Goal: Task Accomplishment & Management: Use online tool/utility

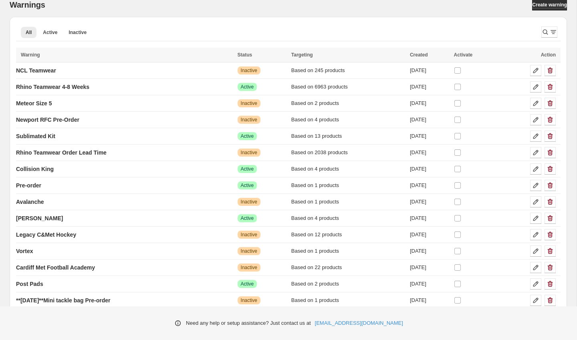
scroll to position [46, 0]
click at [49, 34] on span "Active" at bounding box center [50, 32] width 14 height 6
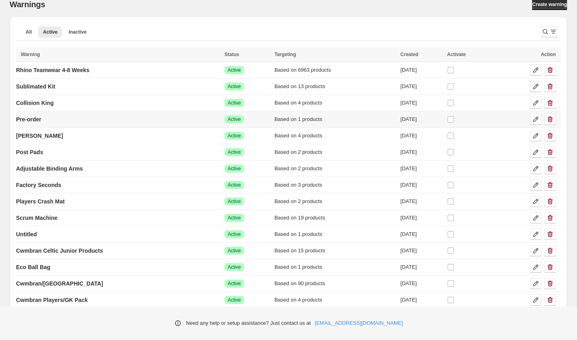
click at [97, 118] on td "Pre-order" at bounding box center [119, 119] width 206 height 16
click at [41, 118] on link "Pre-order" at bounding box center [28, 119] width 25 height 13
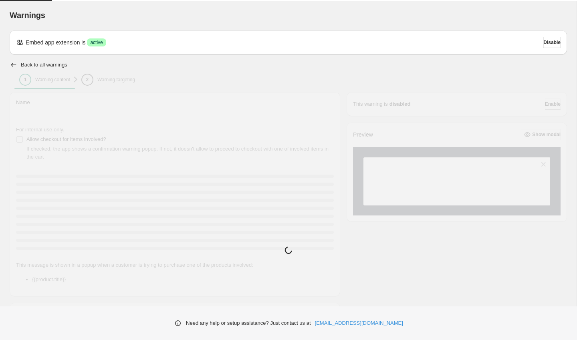
type input "*********"
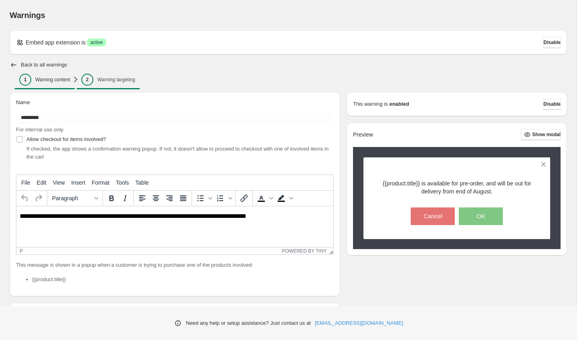
click at [99, 74] on span "2 Warning targeting" at bounding box center [108, 80] width 54 height 12
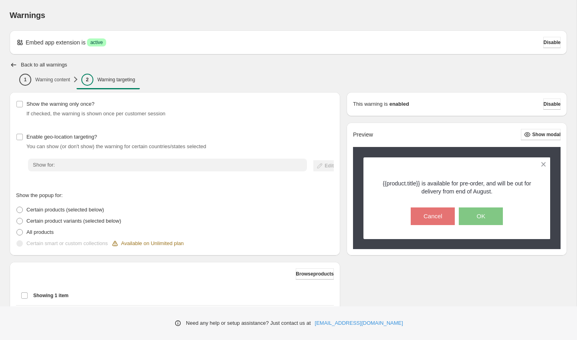
click at [18, 57] on div "Embed app extension is Success active Disable Back to all warnings 1 Warning co…" at bounding box center [289, 212] width 558 height 364
click at [16, 61] on icon "button" at bounding box center [14, 65] width 8 height 8
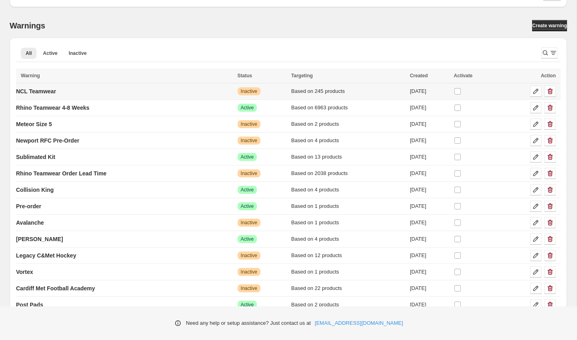
scroll to position [25, 0]
click at [53, 54] on span "Active" at bounding box center [50, 53] width 14 height 6
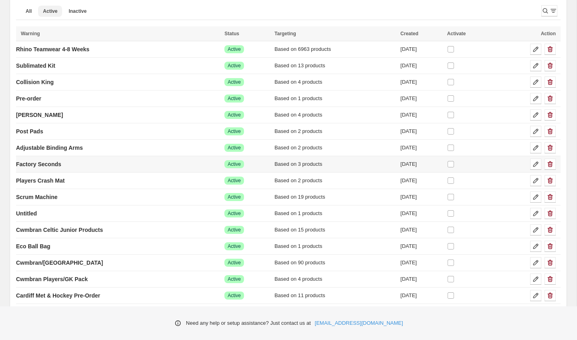
scroll to position [65, 0]
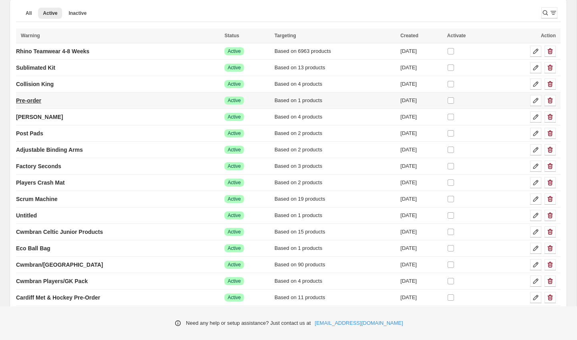
click at [41, 100] on p "Pre-order" at bounding box center [28, 101] width 25 height 8
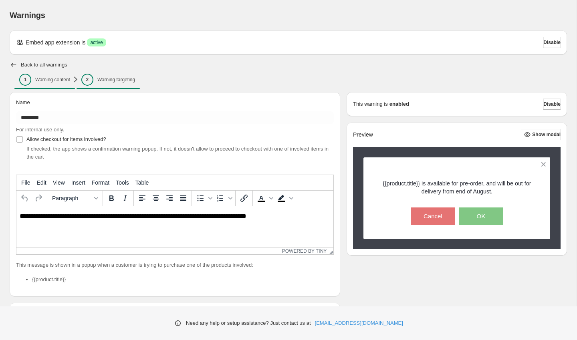
click at [132, 83] on span "2 Warning targeting" at bounding box center [108, 80] width 54 height 12
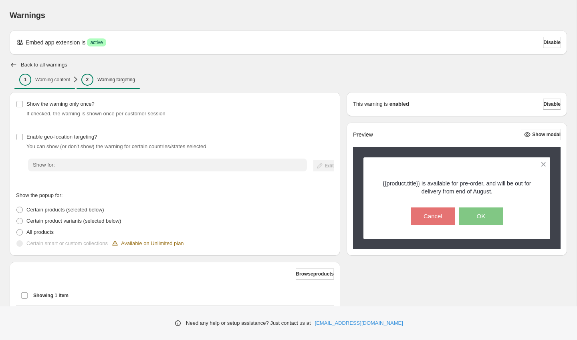
click at [55, 79] on p "Warning content" at bounding box center [52, 80] width 35 height 6
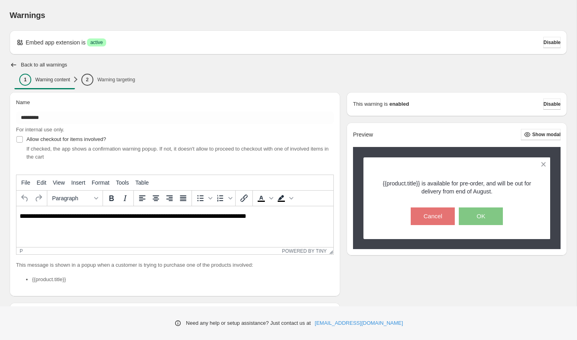
click at [39, 63] on h2 "Back to all warnings" at bounding box center [44, 65] width 47 height 6
click at [16, 63] on icon "button" at bounding box center [14, 65] width 8 height 8
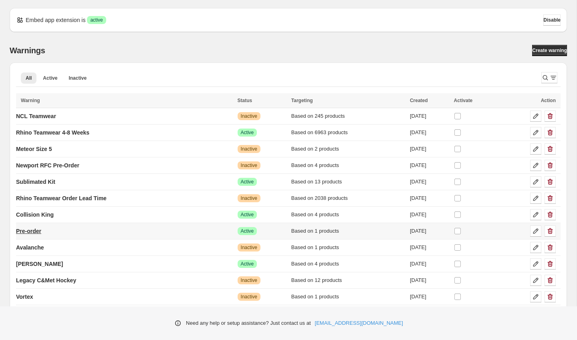
click at [41, 231] on p "Pre-order" at bounding box center [28, 231] width 25 height 8
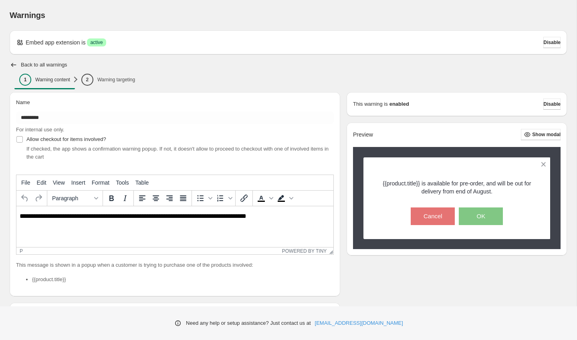
click at [221, 217] on p "**********" at bounding box center [175, 217] width 311 height 8
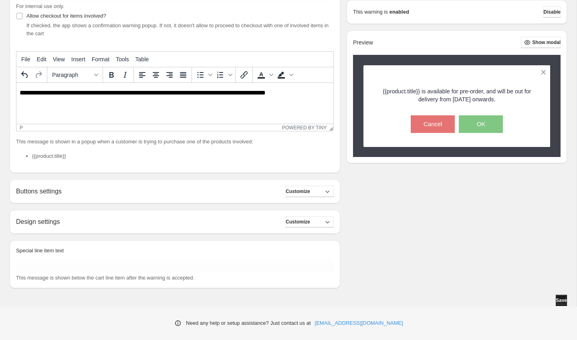
click at [559, 306] on button "Save" at bounding box center [561, 300] width 11 height 11
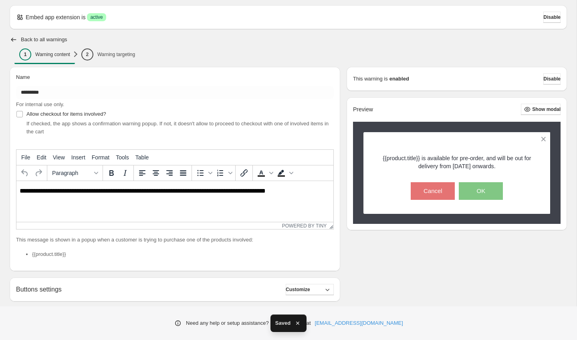
scroll to position [0, 0]
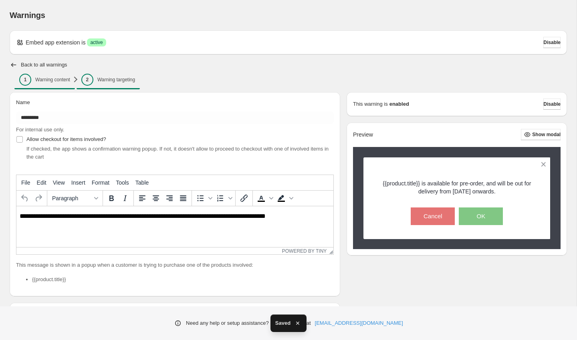
click at [109, 76] on span "2 Warning targeting" at bounding box center [108, 80] width 54 height 12
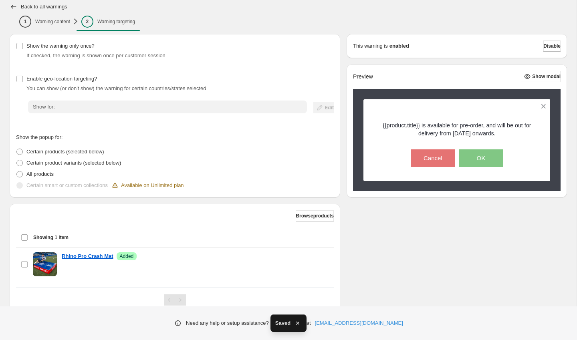
scroll to position [88, 0]
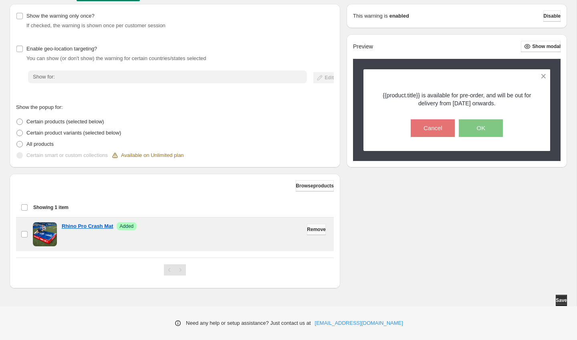
click at [319, 233] on button "Remove" at bounding box center [316, 229] width 19 height 11
click at [304, 183] on span "Browse products" at bounding box center [315, 186] width 38 height 6
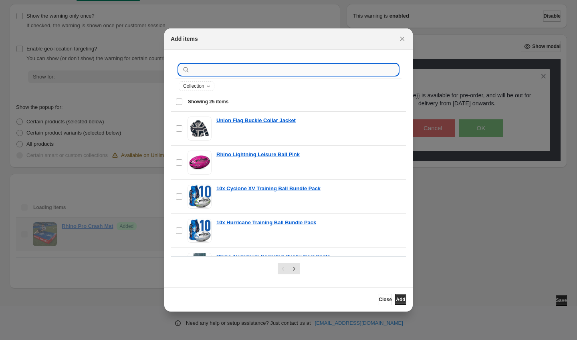
click at [283, 74] on input ":r9k:" at bounding box center [295, 69] width 207 height 11
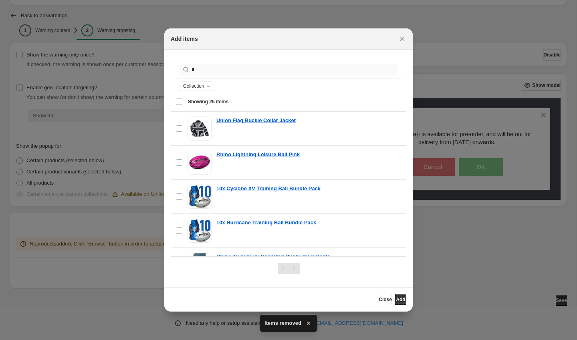
scroll to position [0, 0]
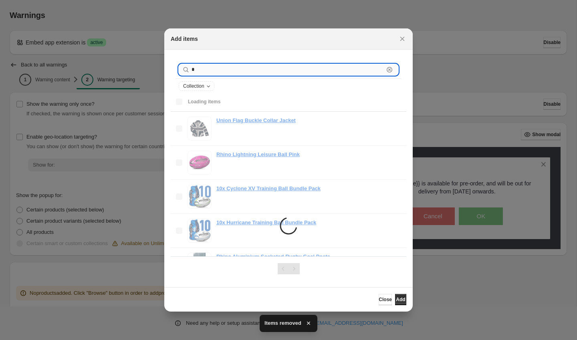
click at [279, 74] on input "*" at bounding box center [288, 69] width 192 height 11
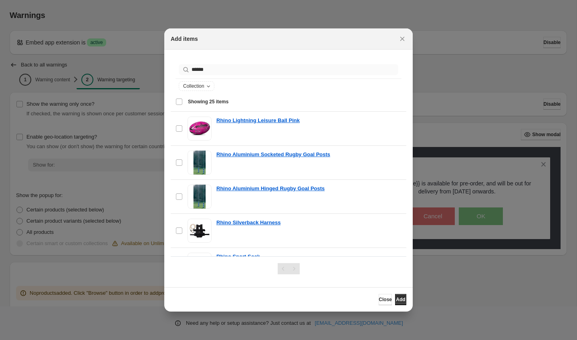
scroll to position [49, 0]
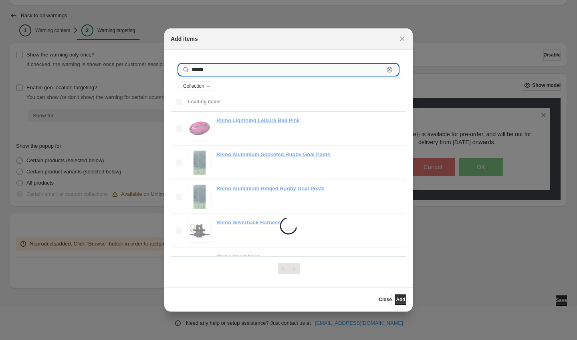
click at [281, 66] on input "*****" at bounding box center [288, 69] width 192 height 11
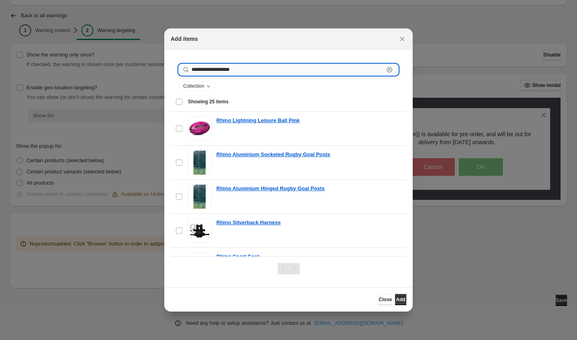
type input "**********"
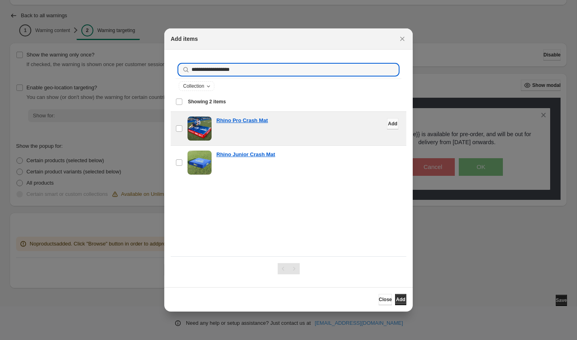
click at [387, 123] on button "Add" at bounding box center [392, 123] width 11 height 11
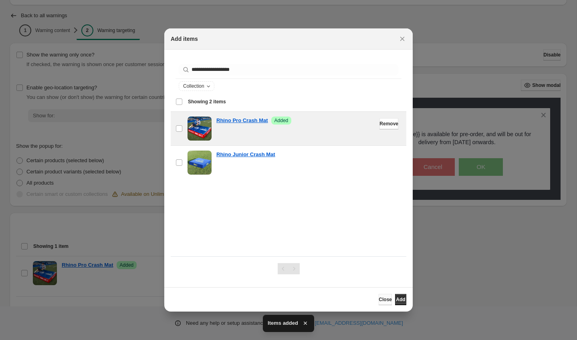
click at [381, 300] on button "Close" at bounding box center [385, 299] width 13 height 11
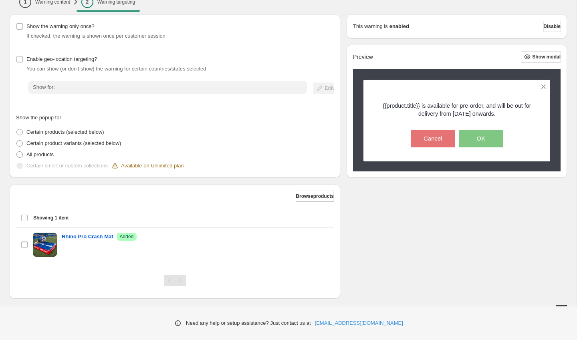
scroll to position [88, 0]
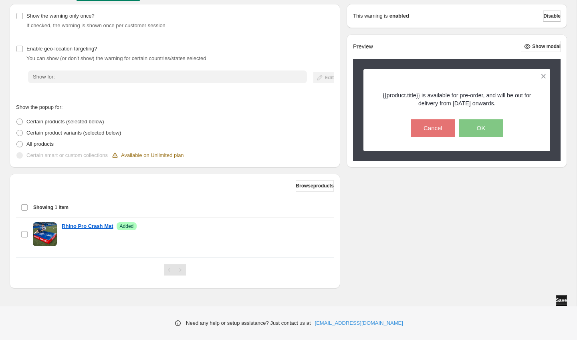
click at [563, 298] on button "Save" at bounding box center [561, 300] width 11 height 11
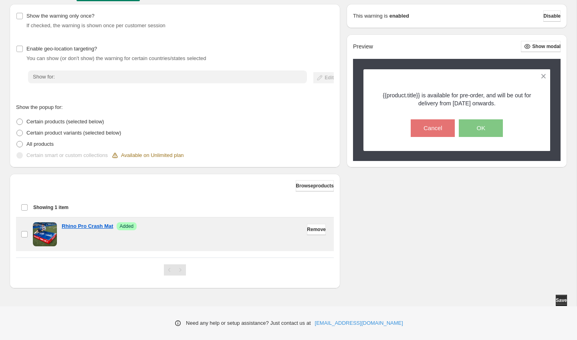
click at [177, 235] on div "Rhino Pro Crash Mat Success Added" at bounding box center [195, 235] width 267 height 24
click at [307, 234] on button "Remove" at bounding box center [316, 229] width 19 height 11
click at [309, 186] on span "Browse products" at bounding box center [315, 186] width 38 height 6
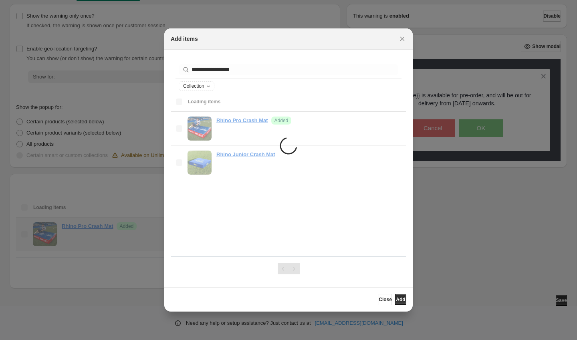
click at [395, 195] on div "**********" at bounding box center [289, 156] width 236 height 200
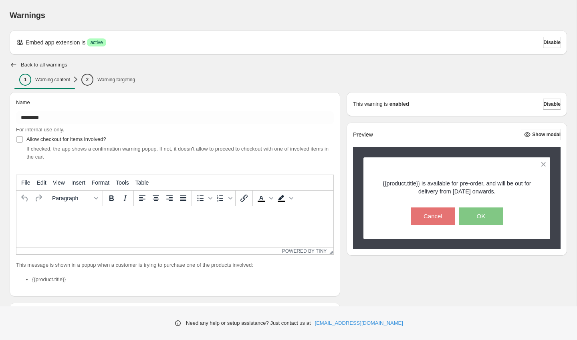
type input "*********"
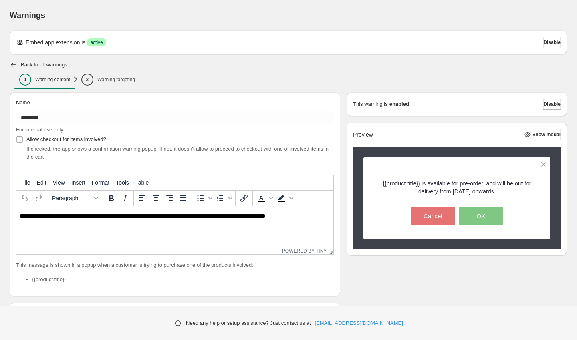
click at [294, 213] on p "**********" at bounding box center [175, 217] width 311 height 8
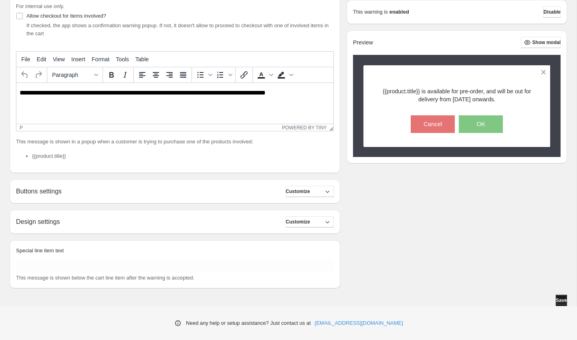
click at [556, 303] on button "Save" at bounding box center [561, 300] width 11 height 11
click at [556, 301] on span "Save" at bounding box center [561, 301] width 11 height 6
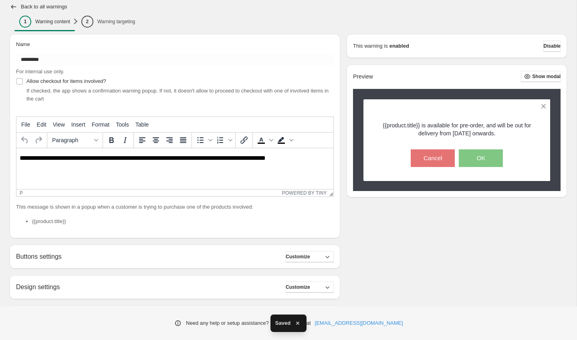
scroll to position [0, 0]
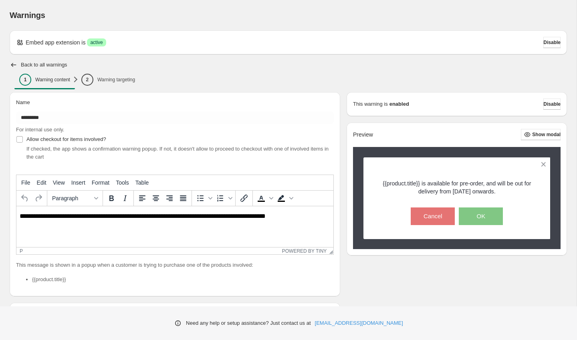
click at [120, 69] on div "Back to all warnings" at bounding box center [289, 65] width 558 height 8
click at [116, 75] on span "2 Warning targeting" at bounding box center [108, 80] width 54 height 12
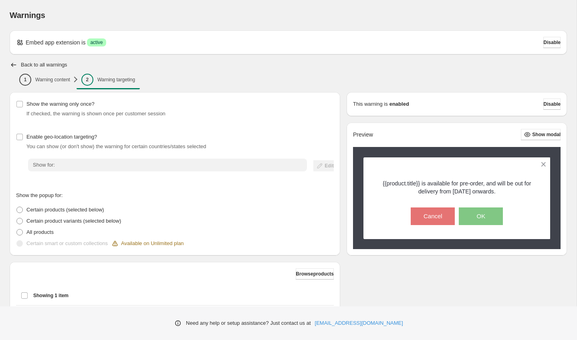
scroll to position [88, 0]
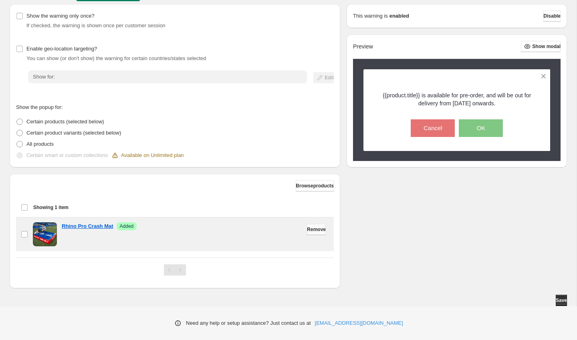
click at [315, 233] on span "Remove" at bounding box center [316, 230] width 19 height 6
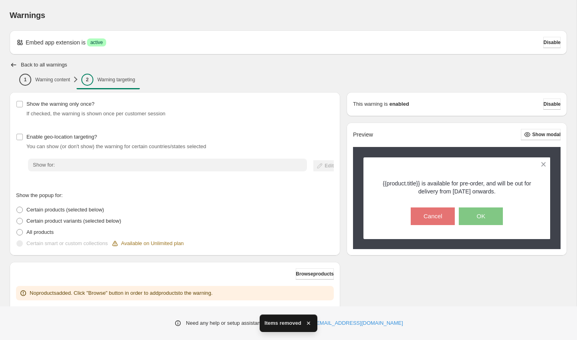
scroll to position [49, 0]
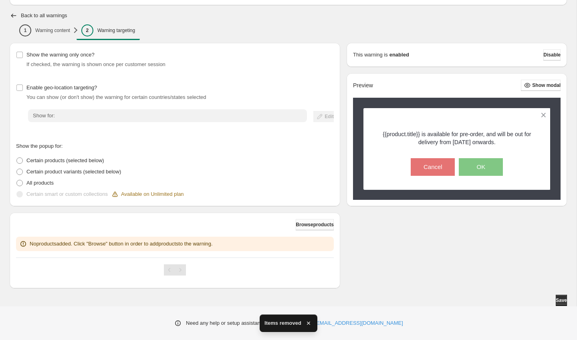
click at [306, 221] on button "Browse products" at bounding box center [315, 224] width 38 height 11
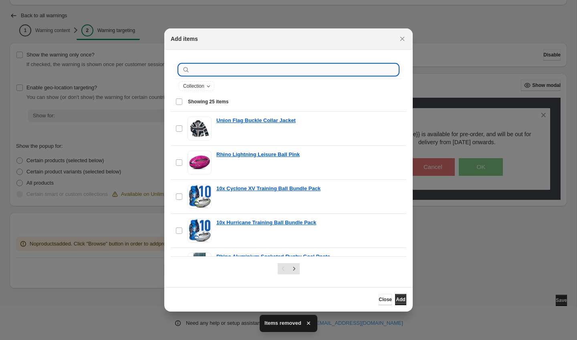
click at [302, 73] on input ":r14:" at bounding box center [295, 69] width 207 height 11
type input "**********"
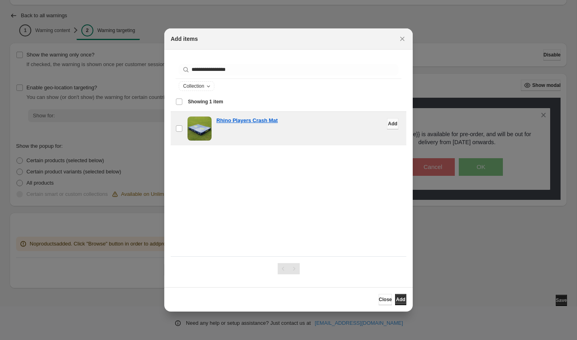
click at [388, 122] on span "Add" at bounding box center [392, 124] width 9 height 6
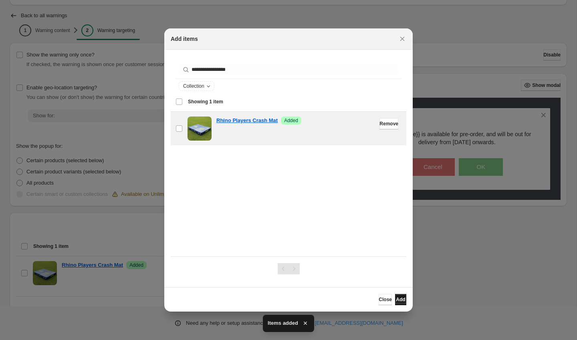
click at [397, 298] on span "Add" at bounding box center [400, 300] width 9 height 6
click at [403, 36] on icon "Close" at bounding box center [403, 39] width 8 height 8
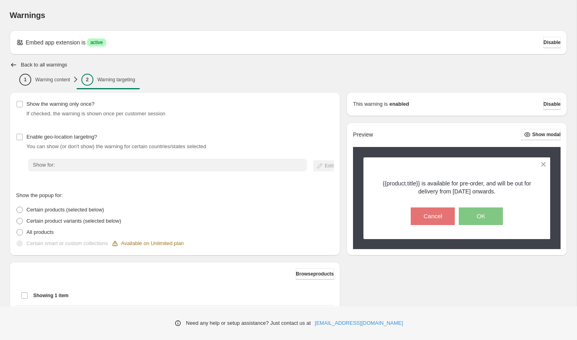
scroll to position [88, 0]
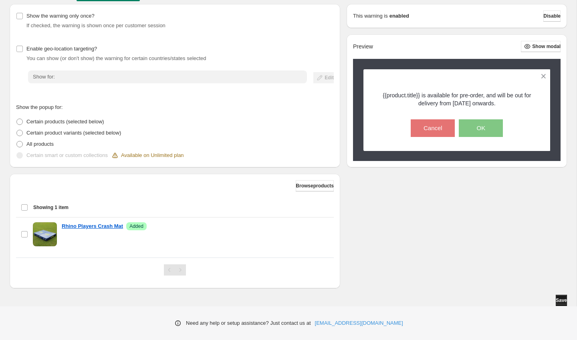
click at [556, 301] on span "Save" at bounding box center [561, 301] width 11 height 6
click at [562, 301] on span "Save" at bounding box center [561, 301] width 11 height 6
